Goal: Navigation & Orientation: Understand site structure

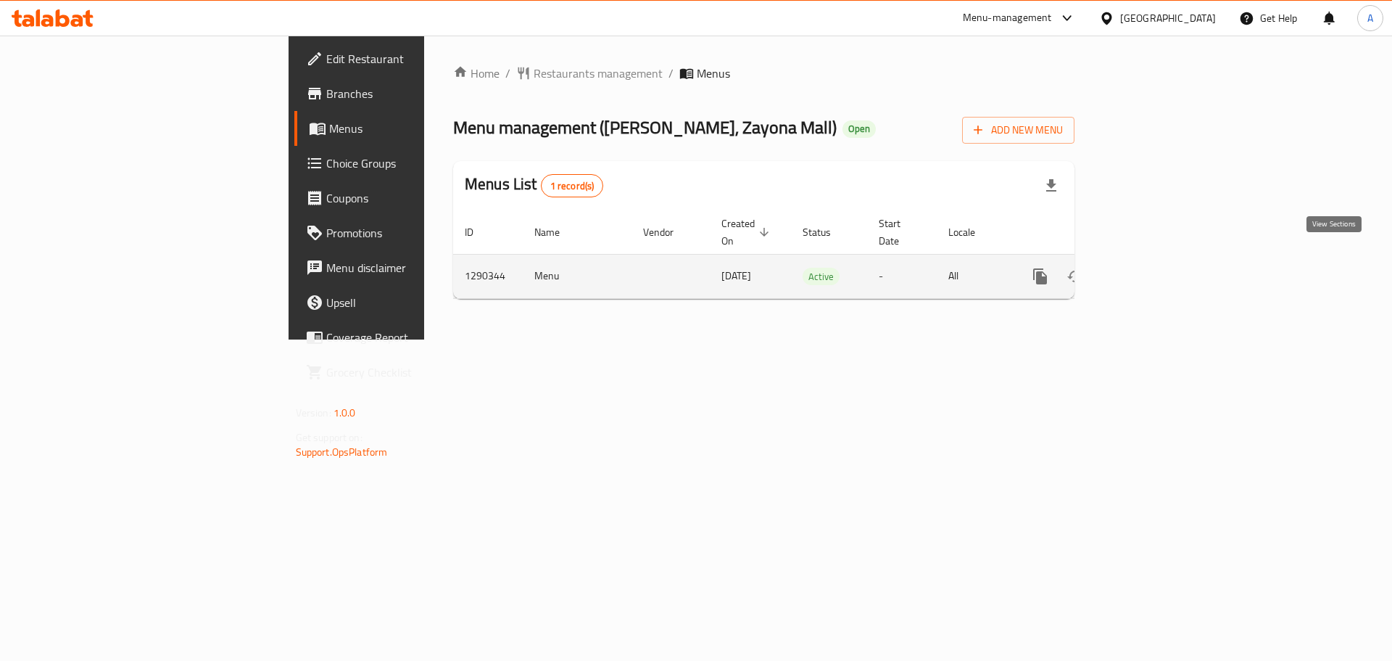
click at [1154, 268] on icon "enhanced table" at bounding box center [1144, 276] width 17 height 17
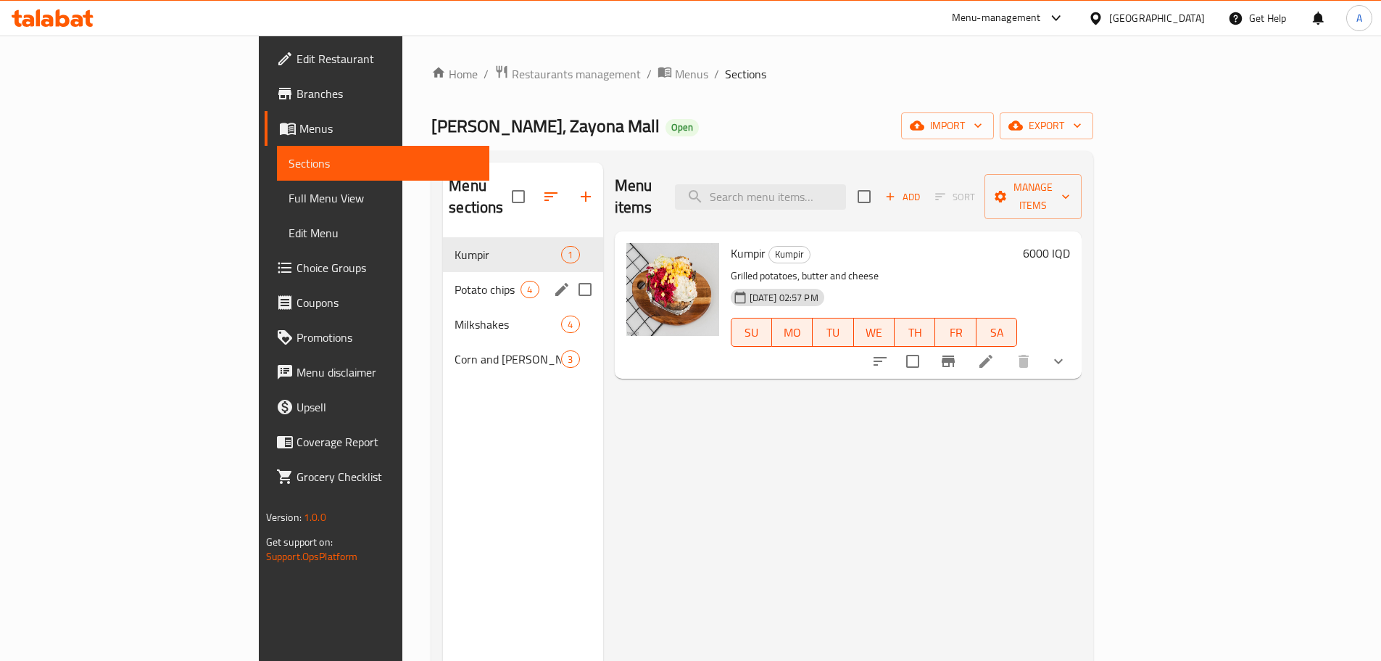
click at [443, 278] on div "Potato chips 4" at bounding box center [523, 289] width 160 height 35
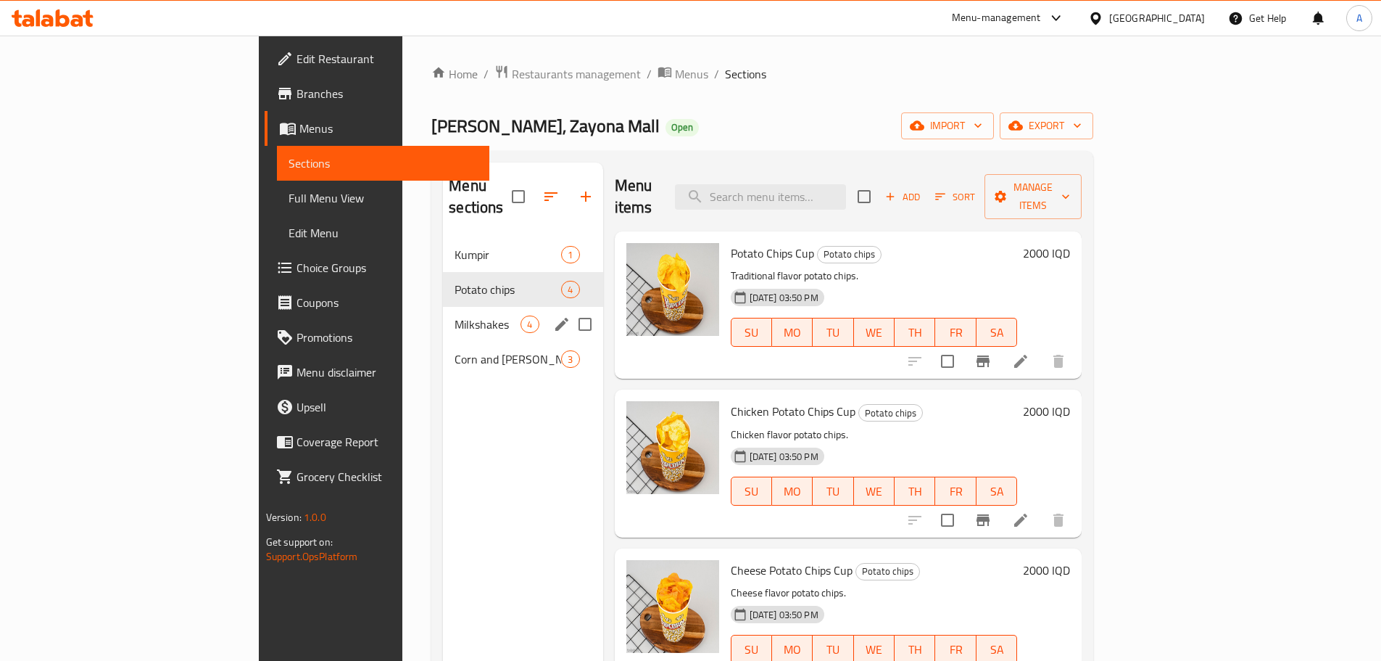
click at [455, 315] on span "Milkshakes" at bounding box center [488, 323] width 66 height 17
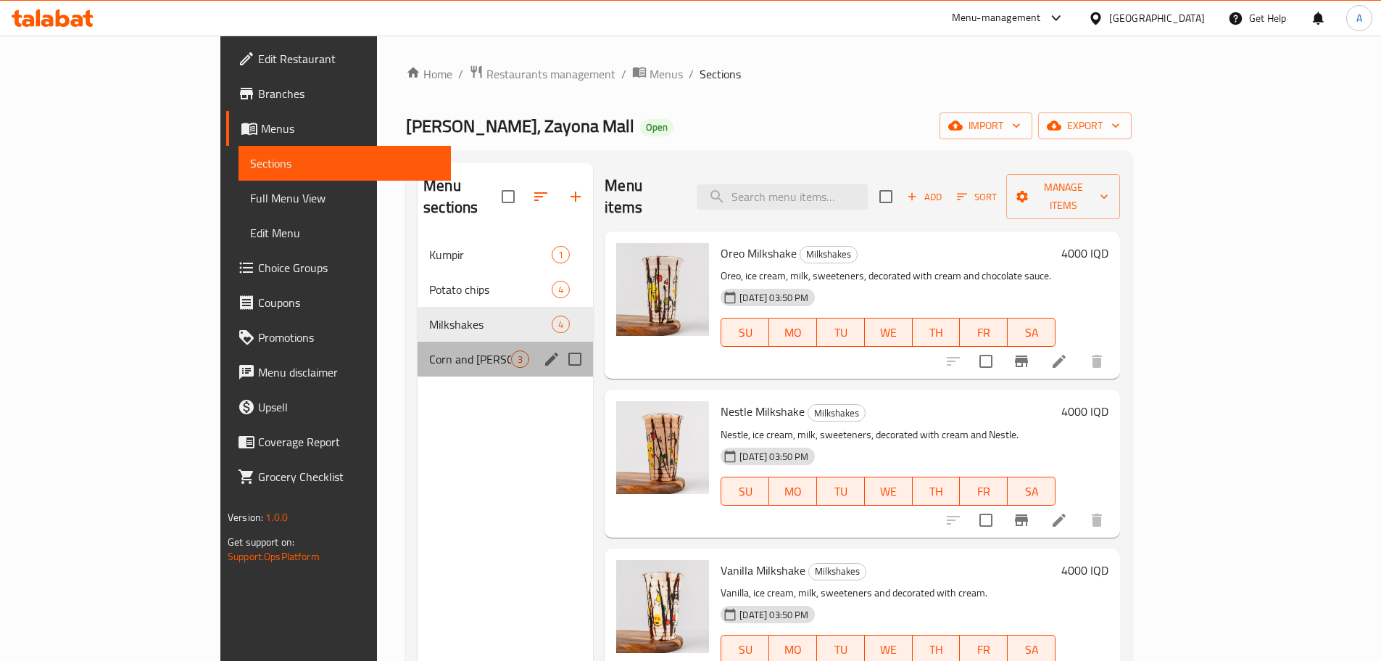
click at [429, 342] on div "Corn and Shamiya 3" at bounding box center [505, 359] width 175 height 35
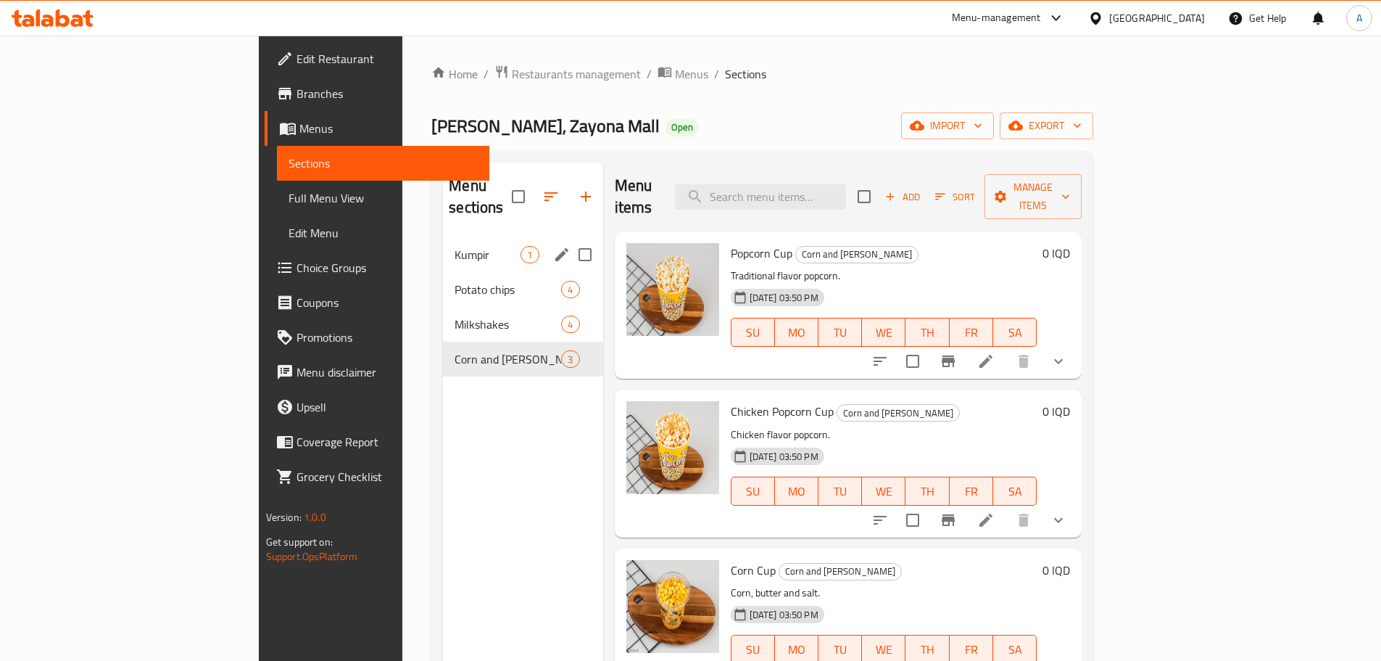
click at [443, 243] on div "Kumpir 1" at bounding box center [523, 254] width 160 height 35
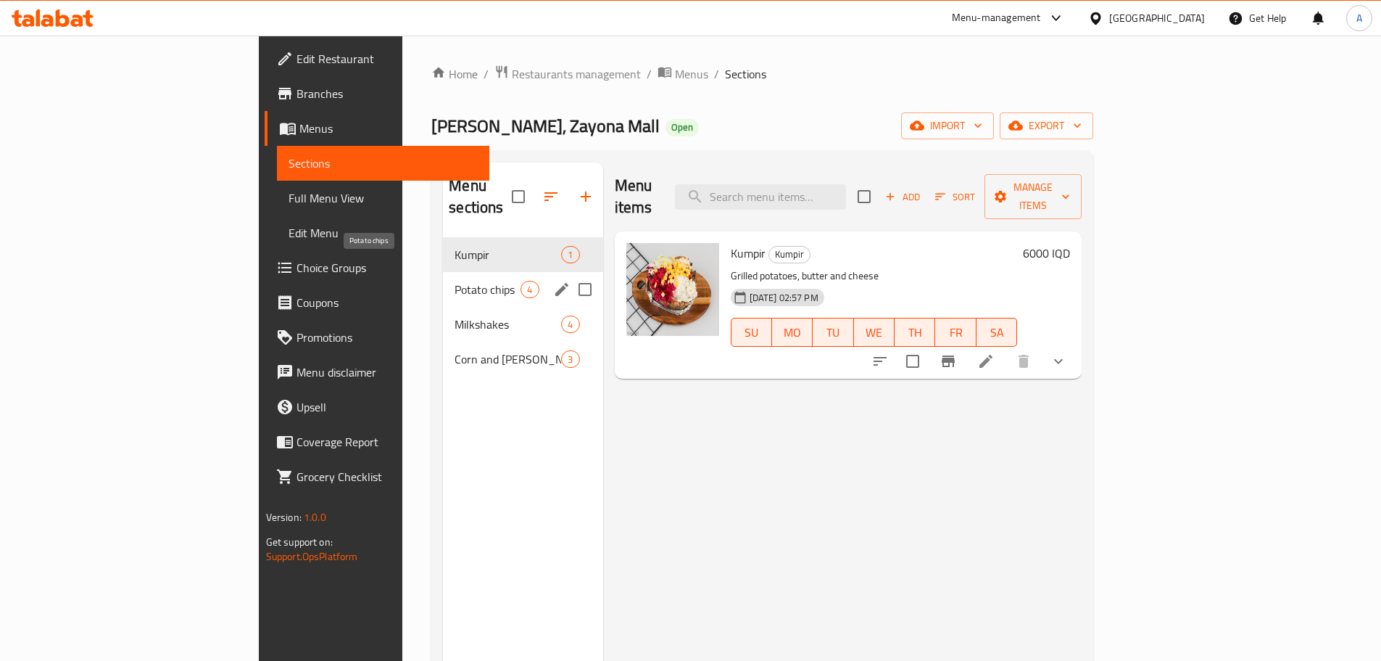
click at [455, 281] on span "Potato chips" at bounding box center [488, 289] width 66 height 17
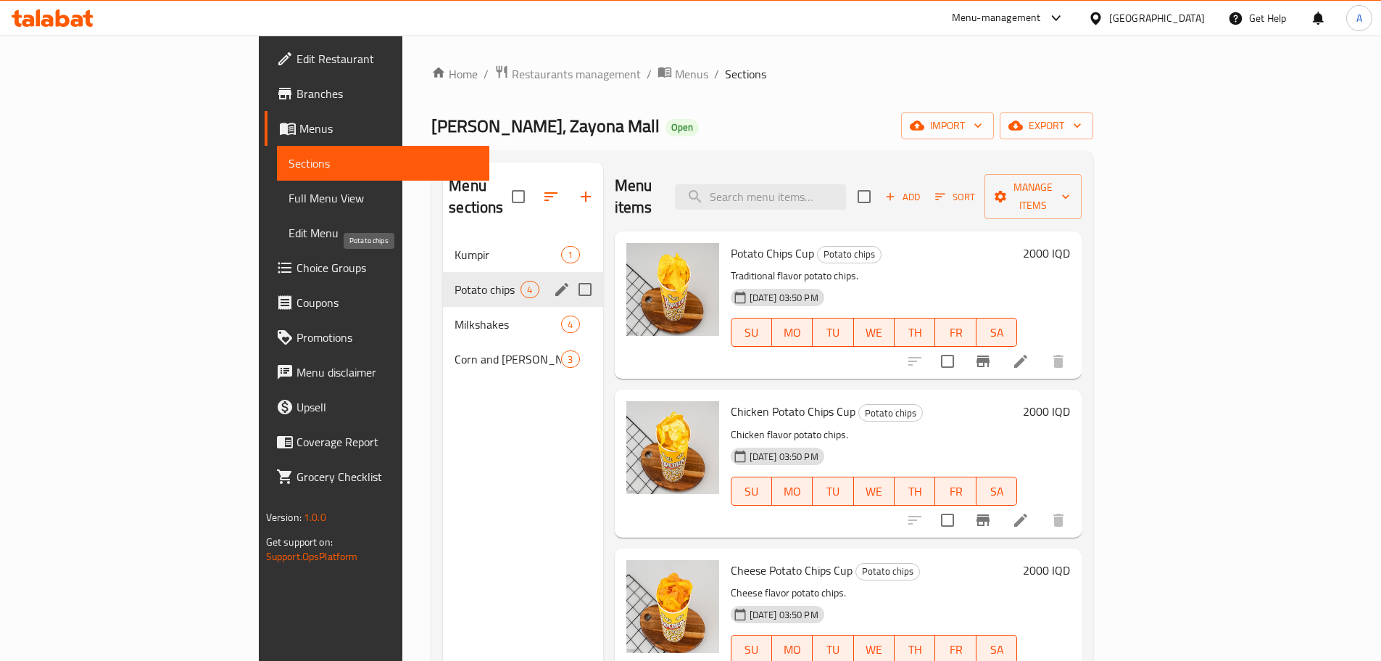
click at [443, 241] on div "Kumpir 1" at bounding box center [523, 254] width 160 height 35
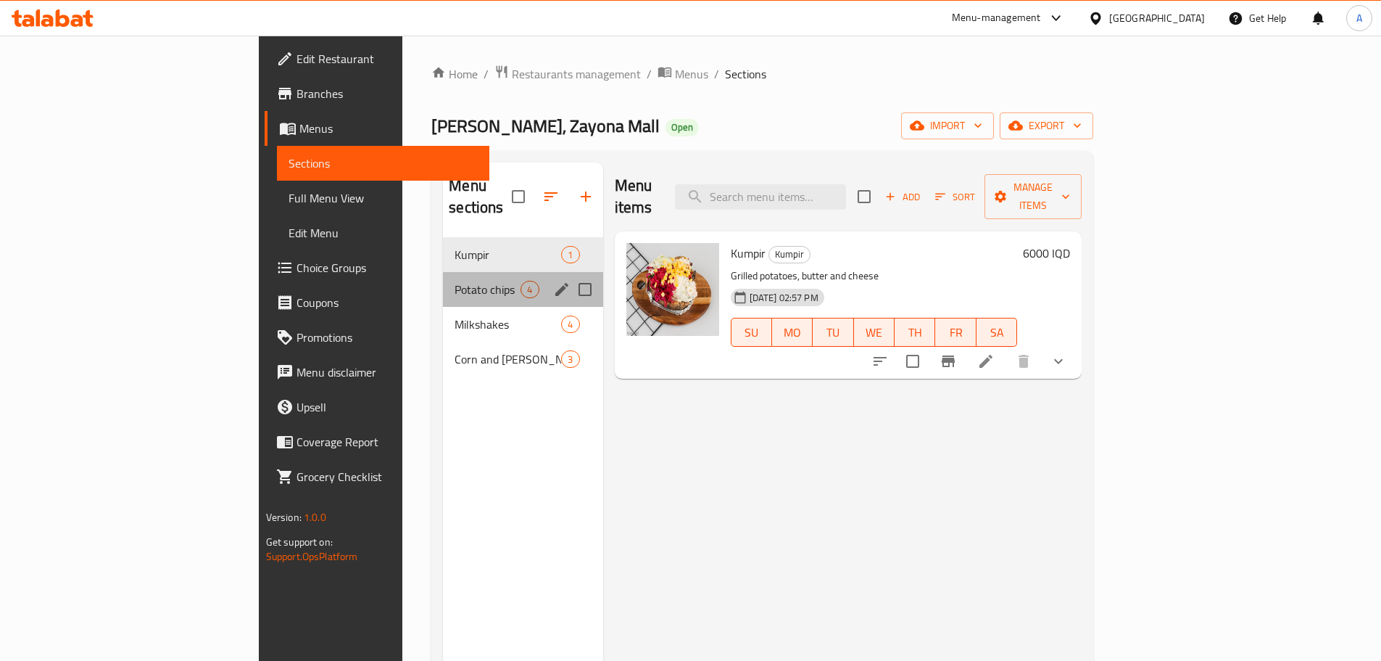
click at [443, 272] on div "Potato chips 4" at bounding box center [523, 289] width 160 height 35
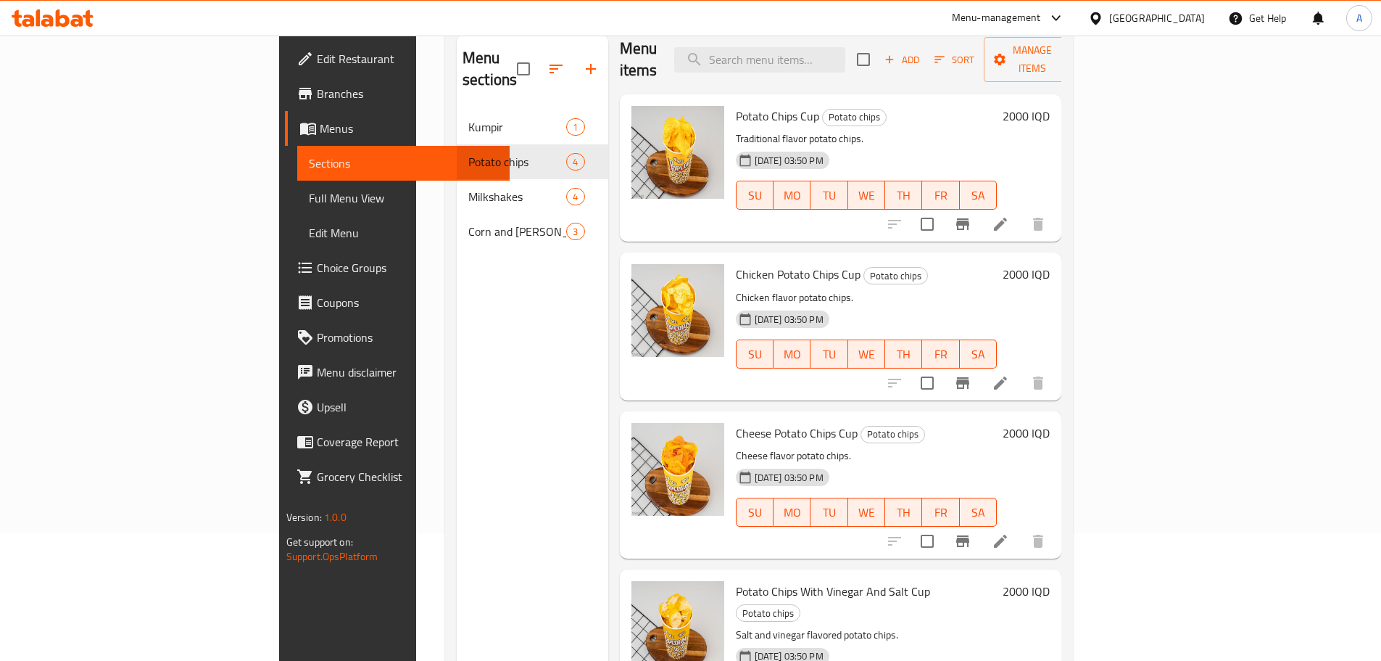
scroll to position [58, 0]
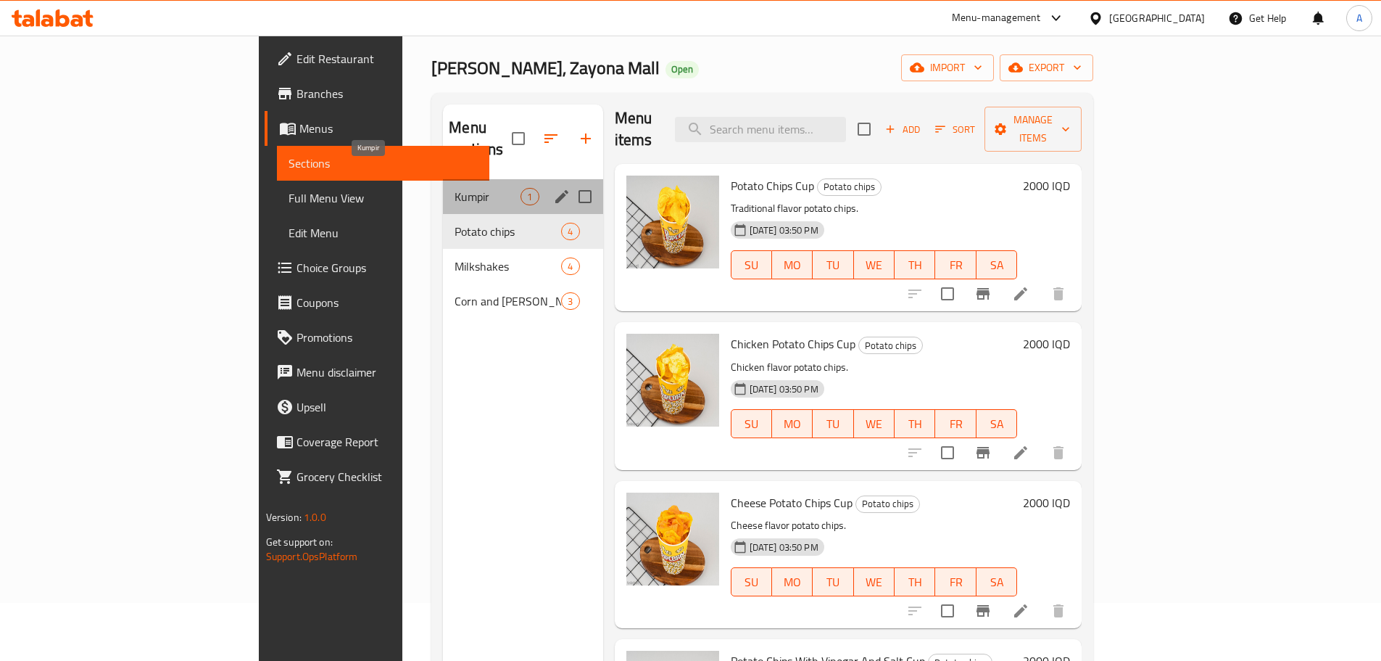
click at [455, 188] on span "Kumpir" at bounding box center [488, 196] width 66 height 17
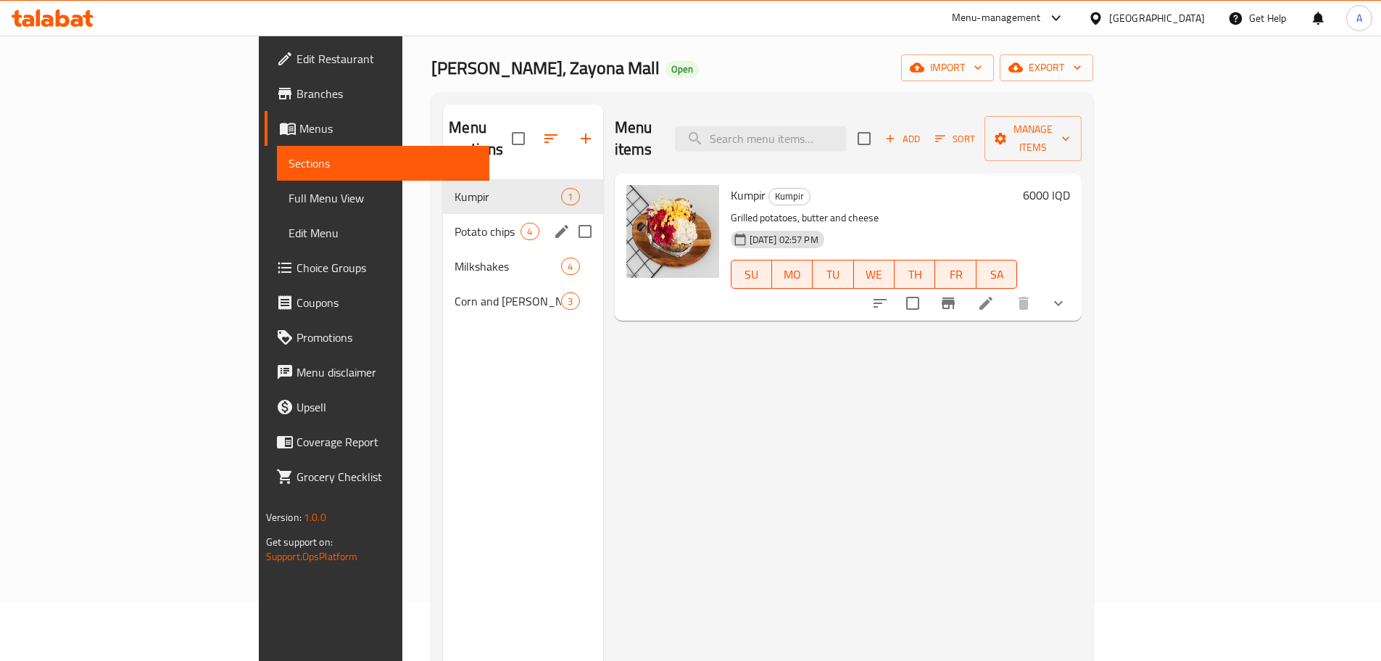
click at [443, 221] on div "Potato chips 4" at bounding box center [523, 231] width 160 height 35
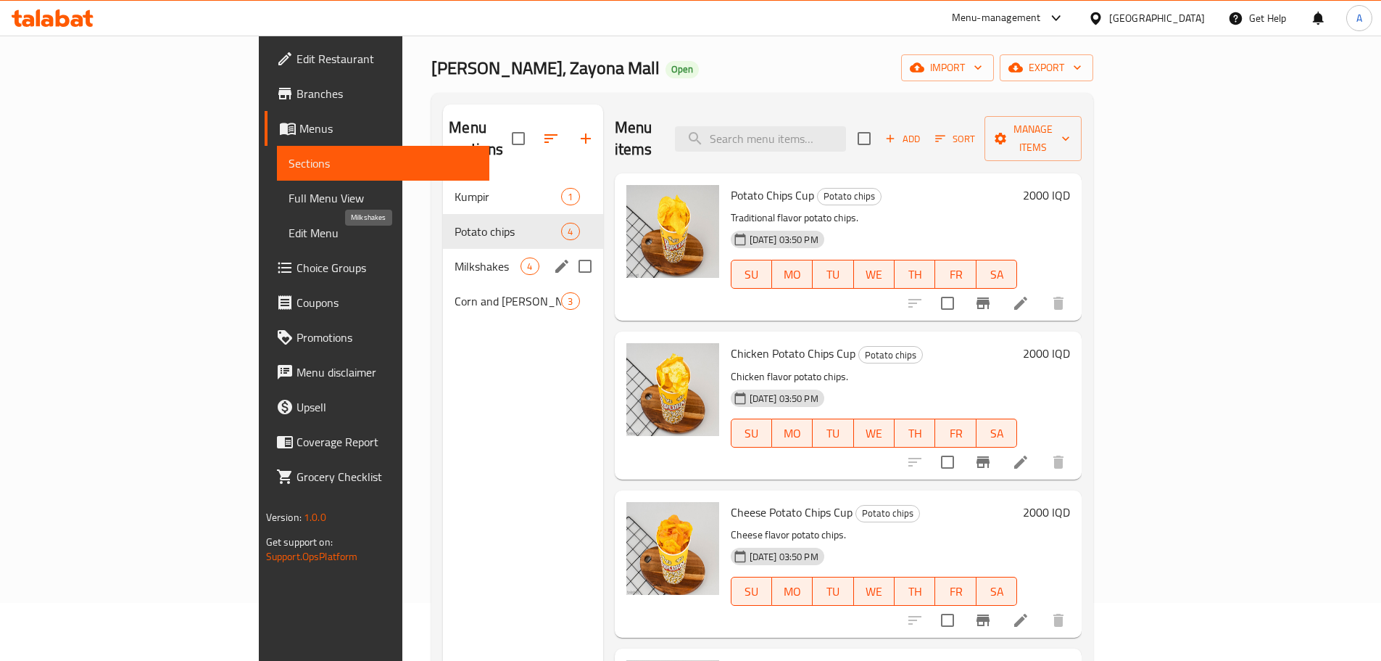
click at [455, 257] on span "Milkshakes" at bounding box center [488, 265] width 66 height 17
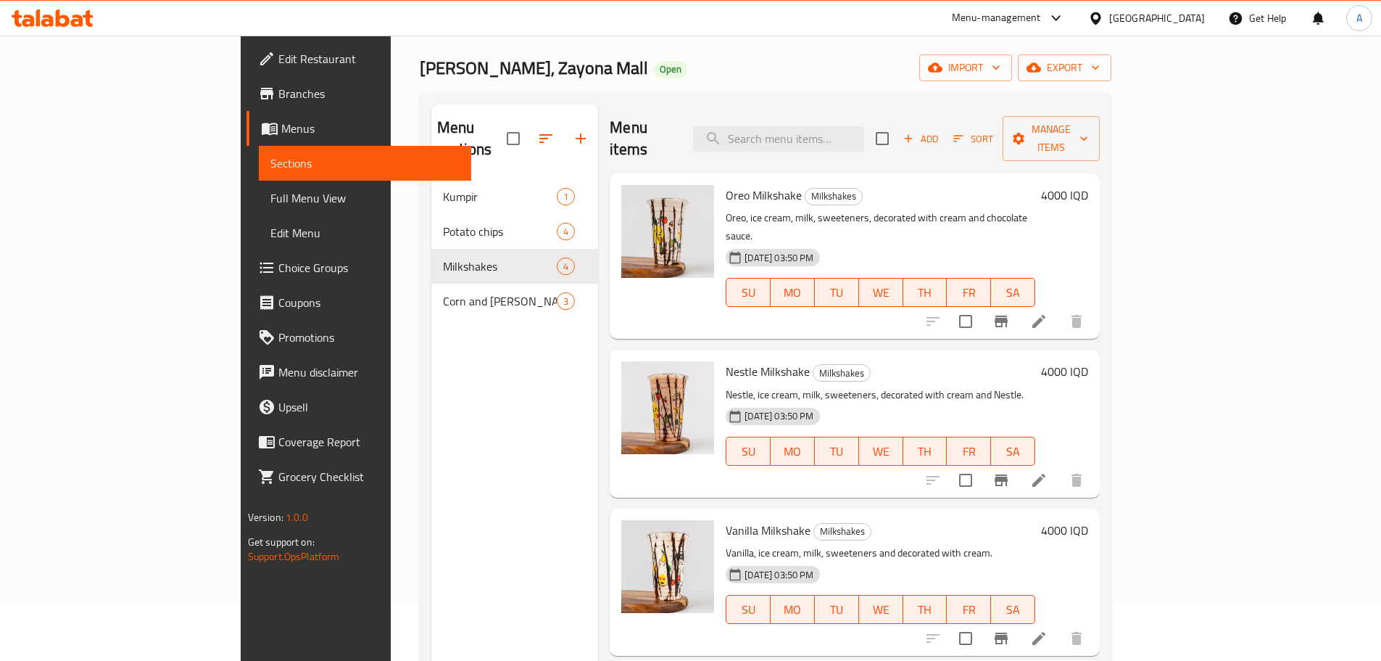
scroll to position [9, 0]
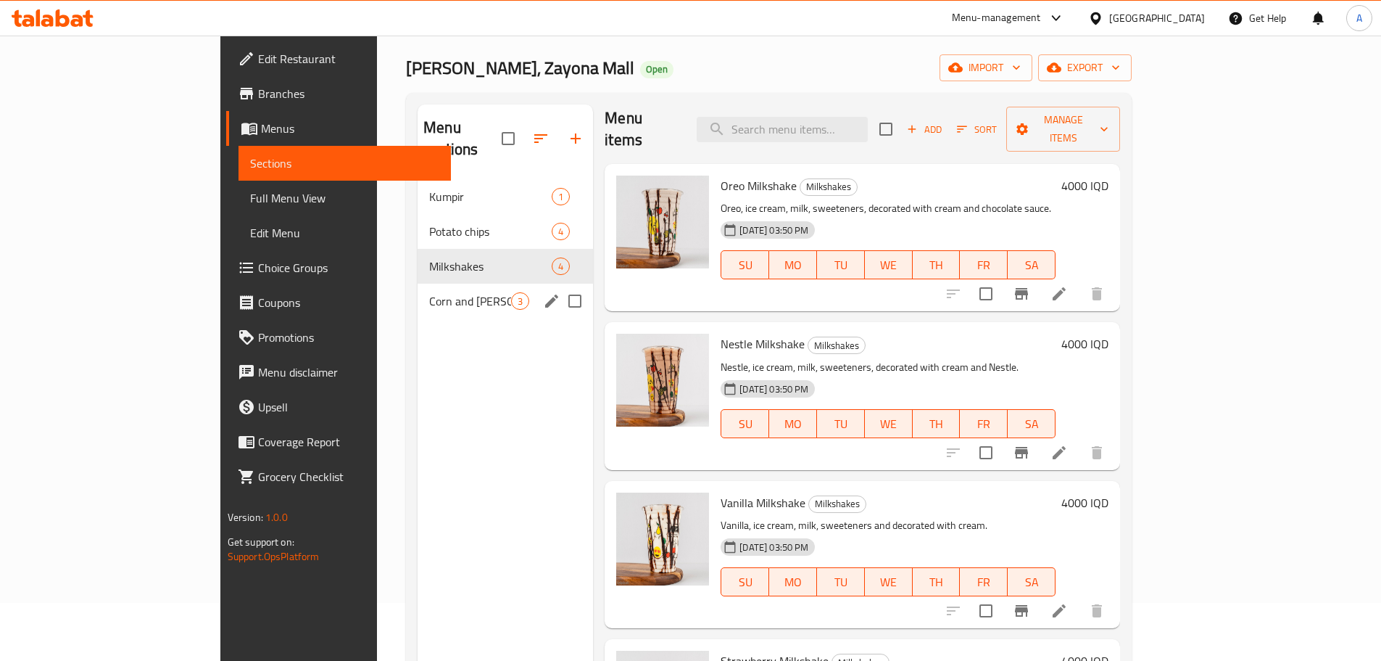
click at [418, 284] on div "Corn and Shamiya 3" at bounding box center [505, 301] width 175 height 35
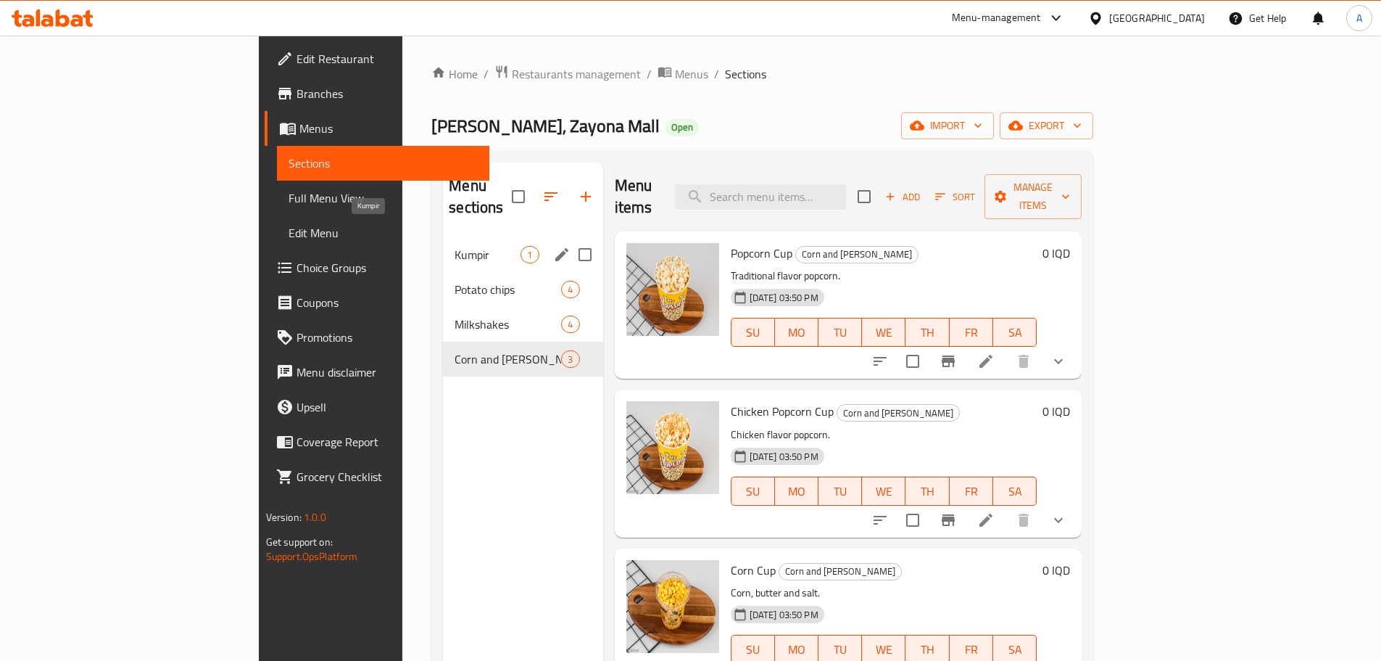
click at [455, 246] on span "Kumpir" at bounding box center [488, 254] width 66 height 17
